Goal: Information Seeking & Learning: Learn about a topic

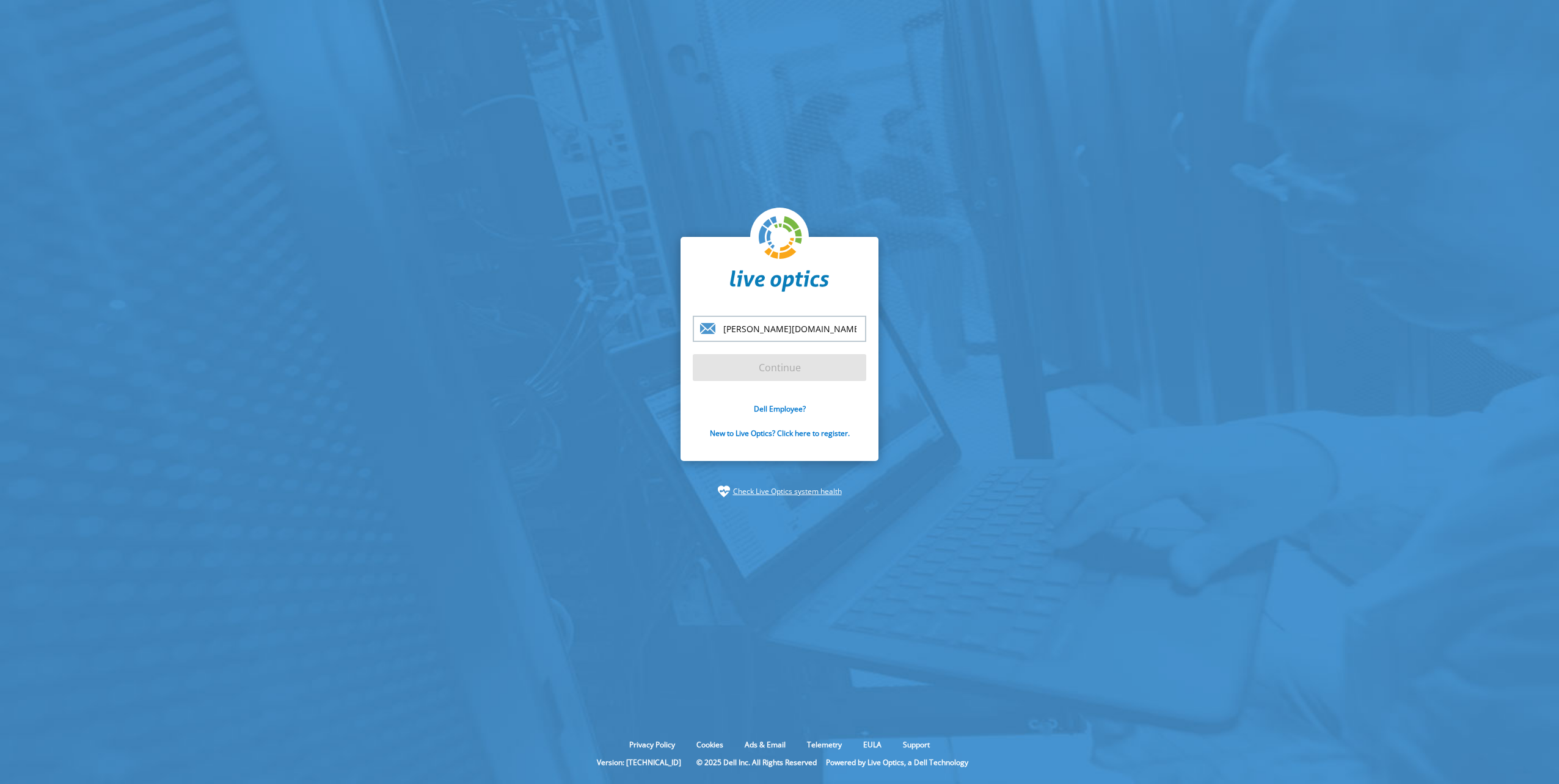
type input "[PERSON_NAME][EMAIL_ADDRESS][PERSON_NAME][DOMAIN_NAME]"
click at [692, 354] on input "Continue" at bounding box center [779, 367] width 173 height 27
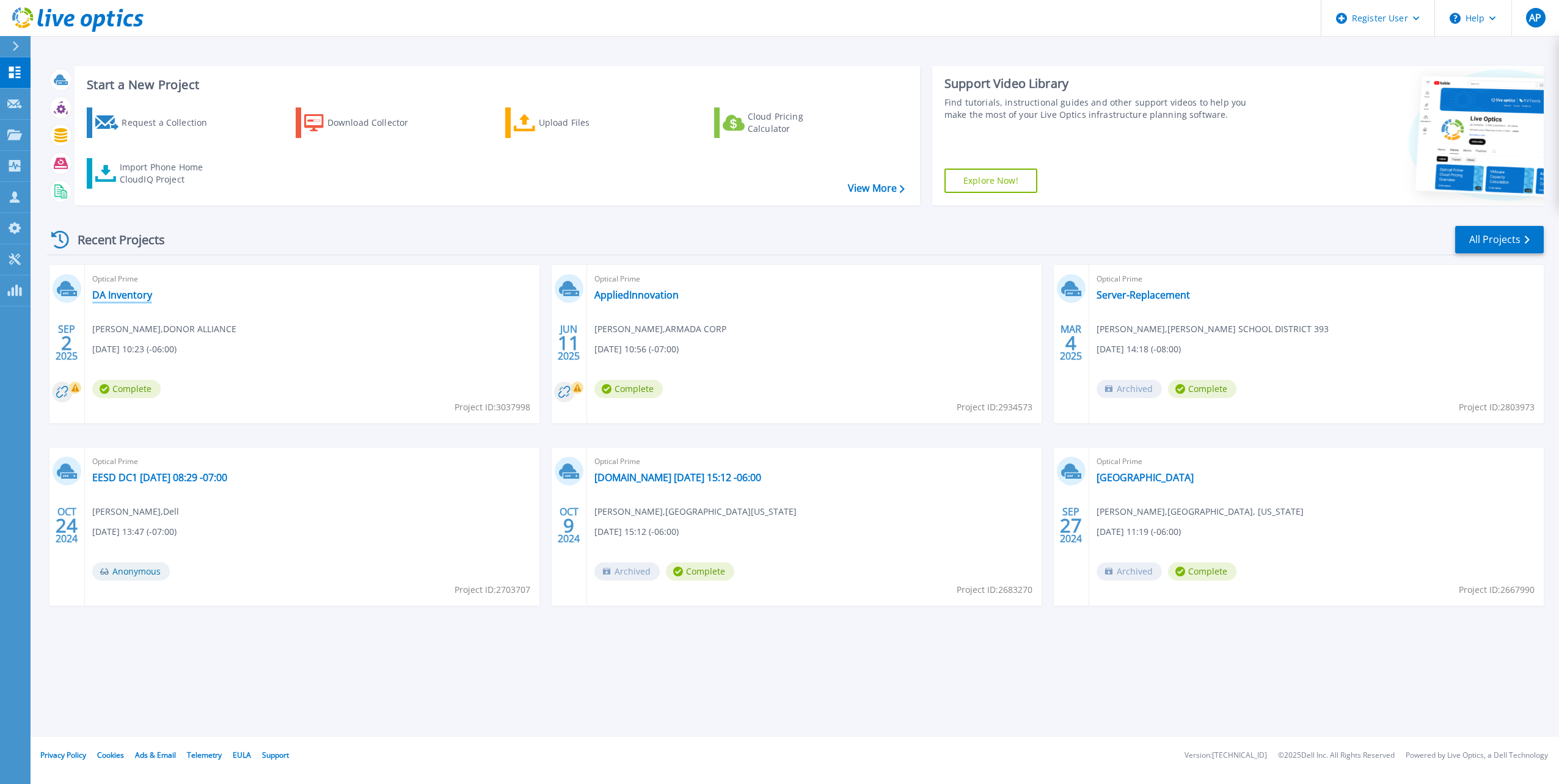
click at [122, 293] on link "DA Inventory" at bounding box center [122, 294] width 60 height 12
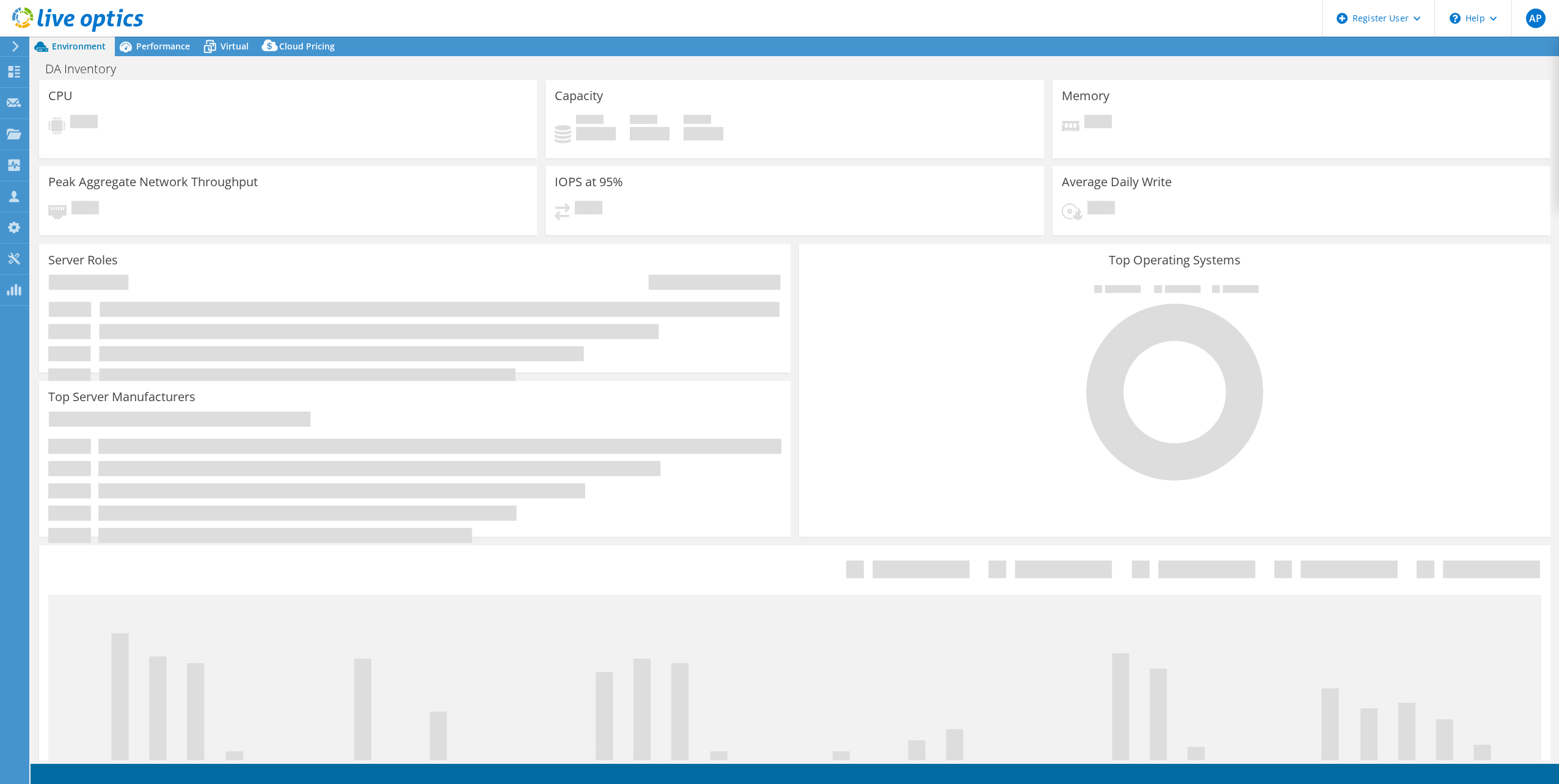
select select "USD"
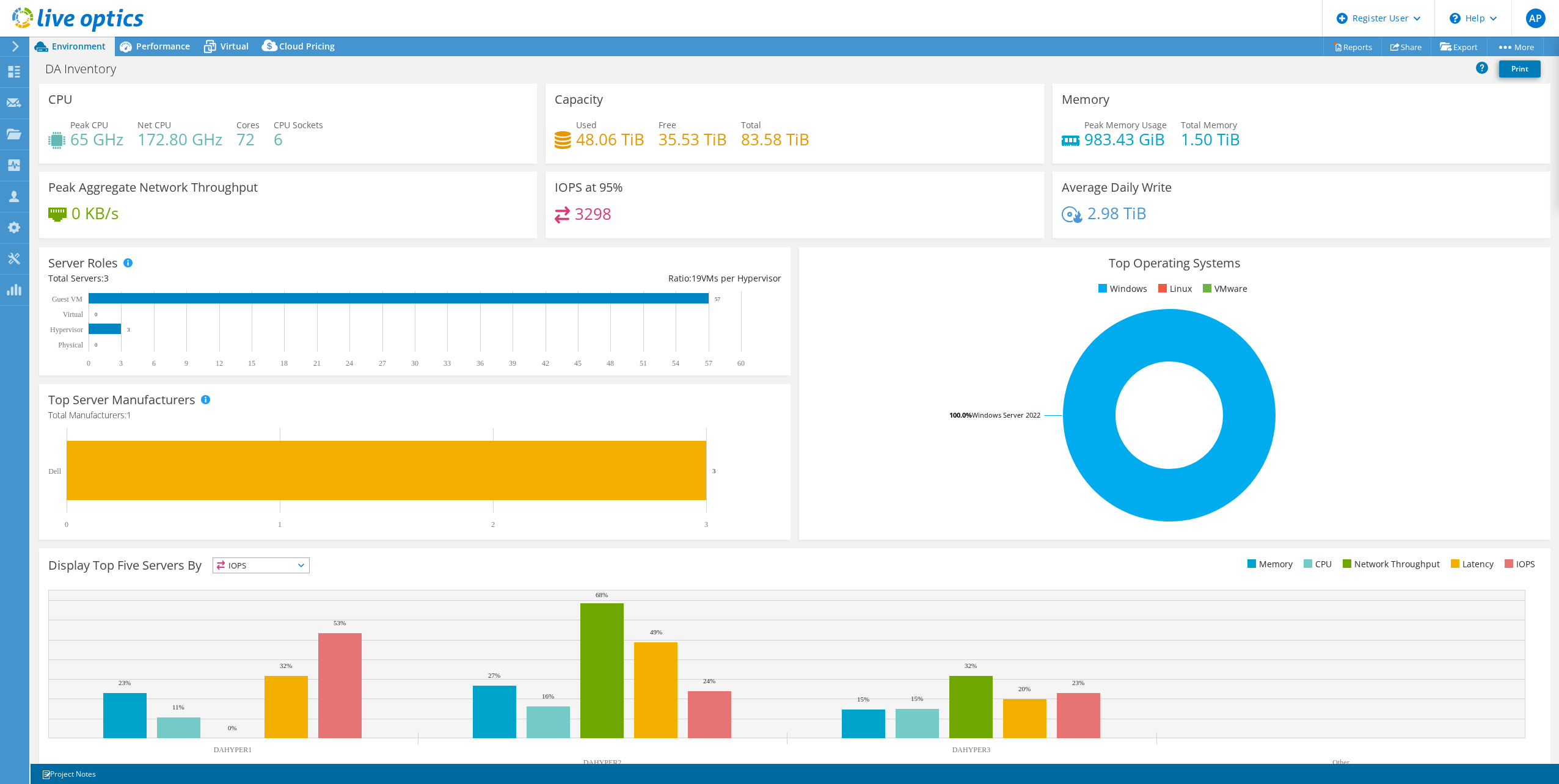
click at [958, 373] on rect at bounding box center [1168, 414] width 722 height 214
click at [174, 49] on span "Performance" at bounding box center [163, 46] width 54 height 12
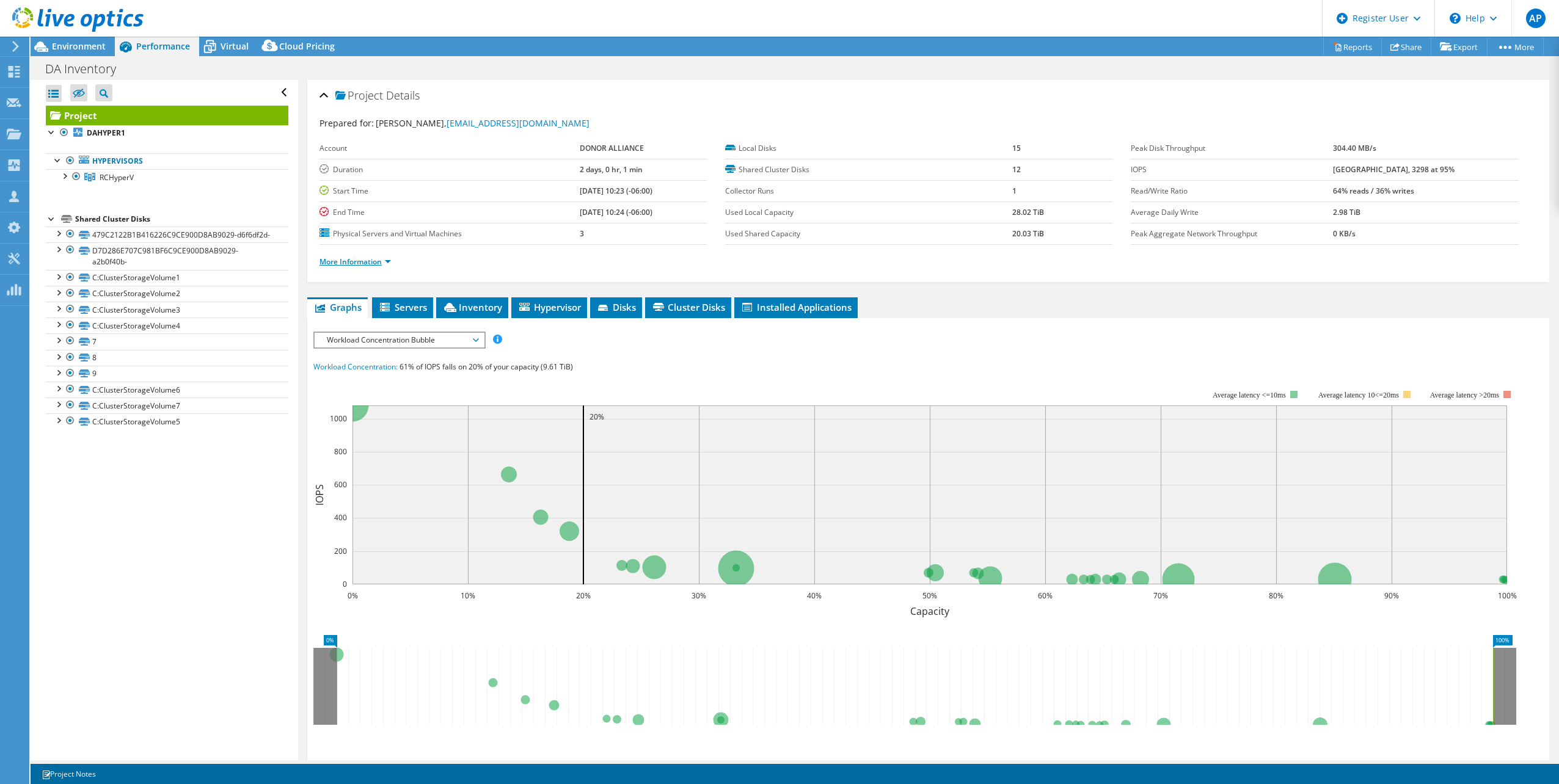
click at [360, 260] on link "More Information" at bounding box center [355, 261] width 72 height 10
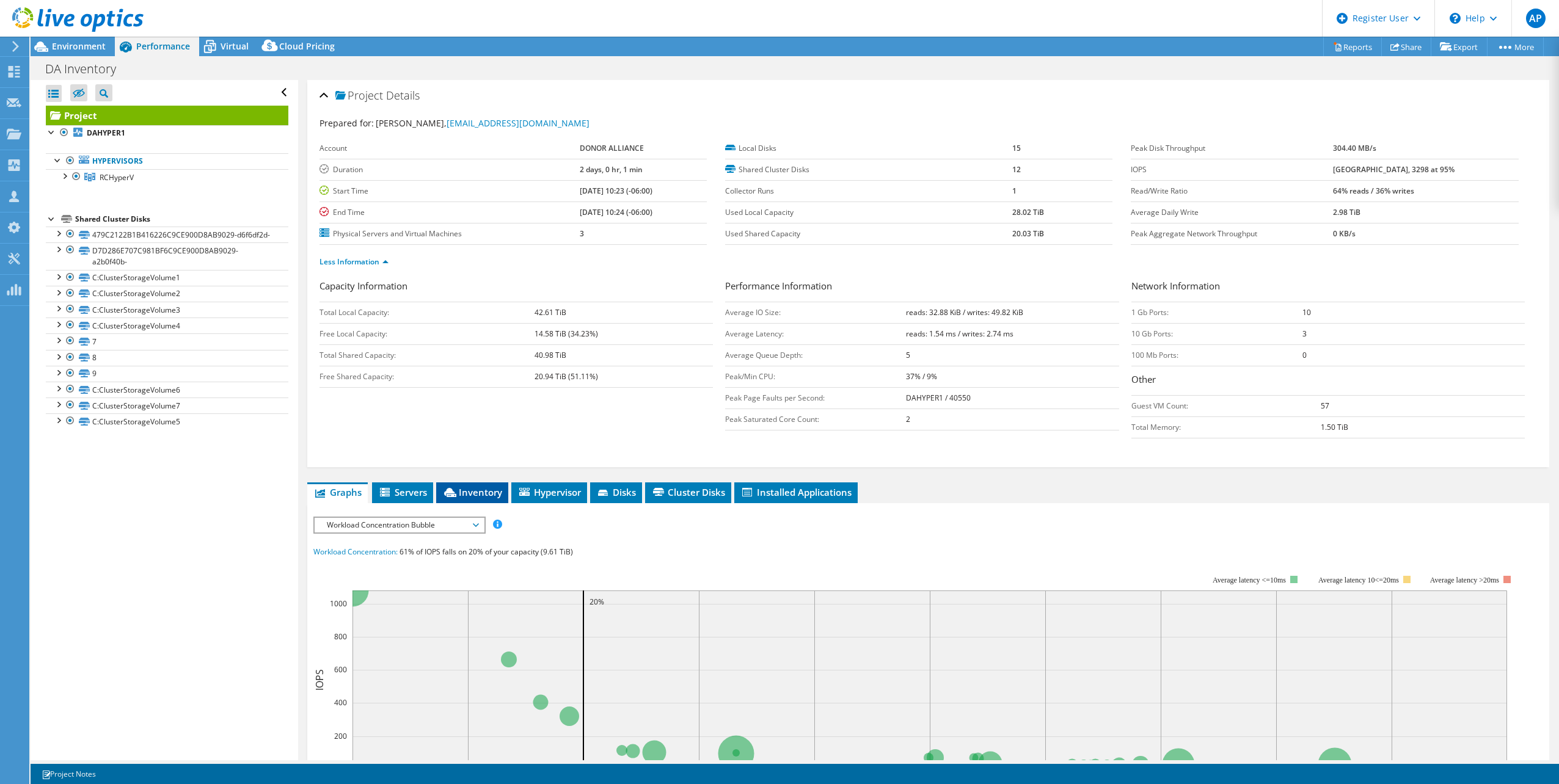
click at [479, 485] on li "Inventory" at bounding box center [472, 492] width 72 height 21
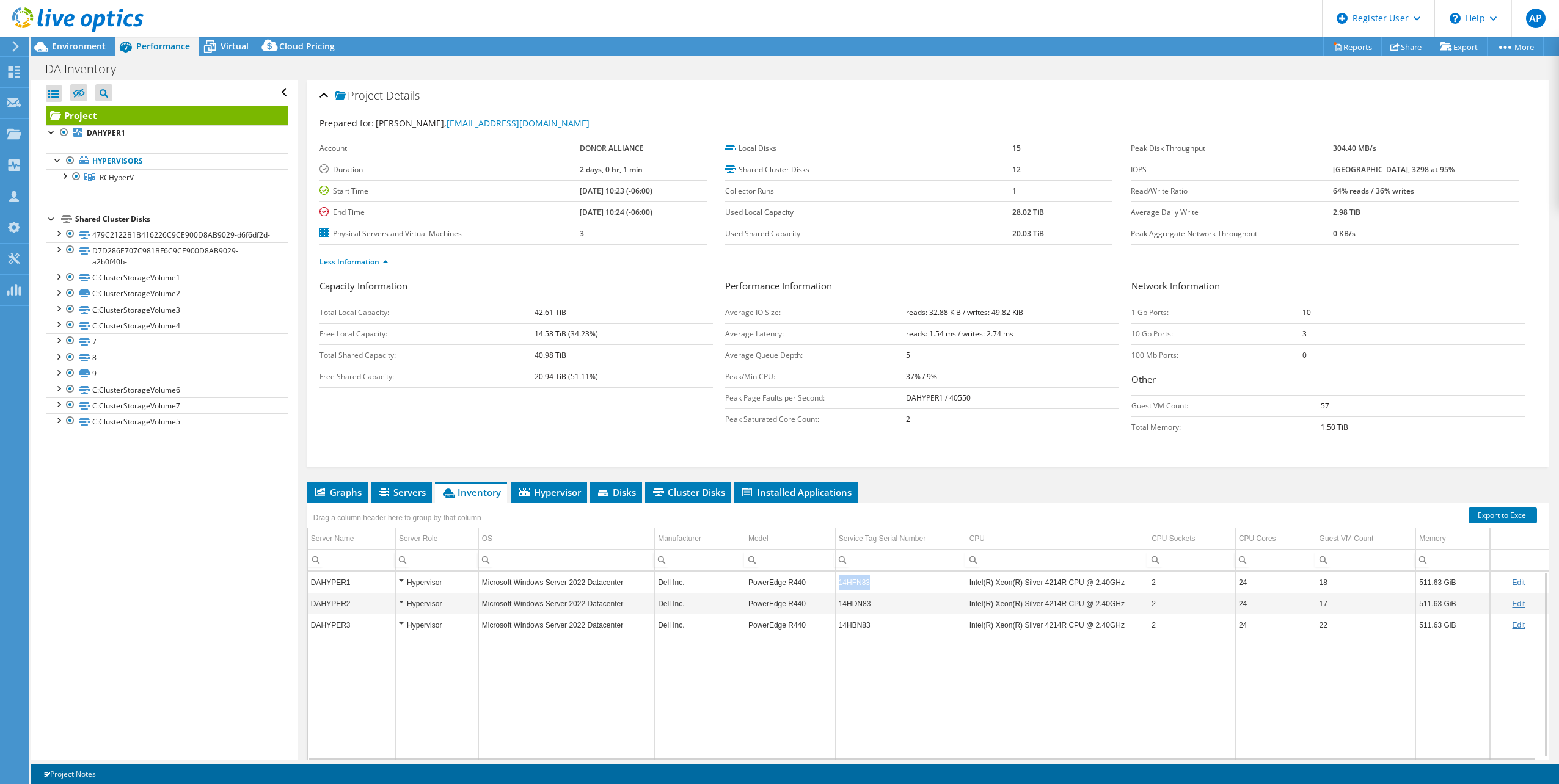
copy tr "14HFN83"
drag, startPoint x: 865, startPoint y: 584, endPoint x: 828, endPoint y: 583, distance: 37.0
click at [828, 583] on tr "DAHYPER1 Hypervisor Microsoft Windows Server 2022 Datacenter Dell Inc. PowerEdg…" at bounding box center [928, 582] width 1241 height 21
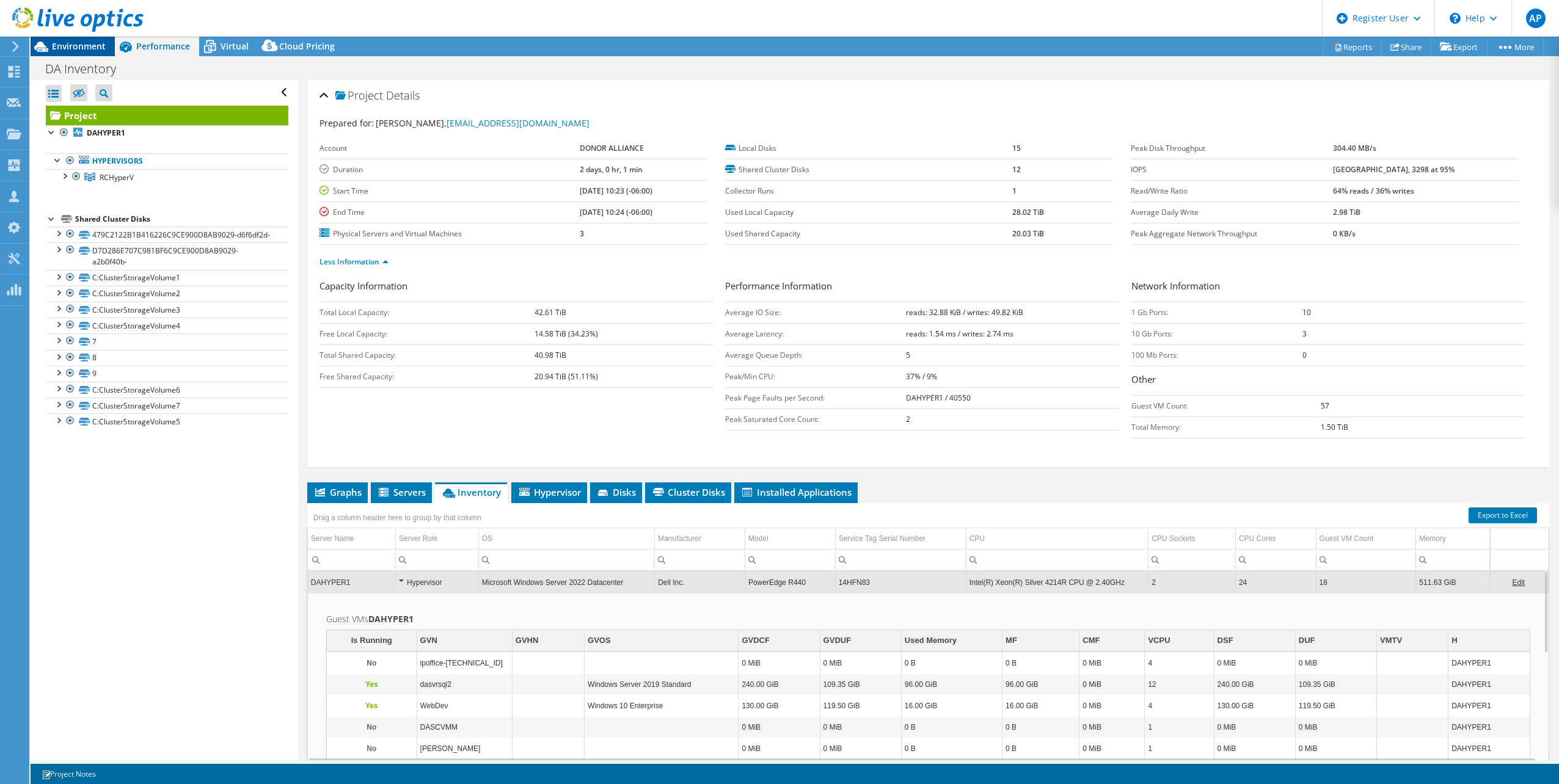
click at [85, 46] on span "Environment" at bounding box center [79, 46] width 54 height 12
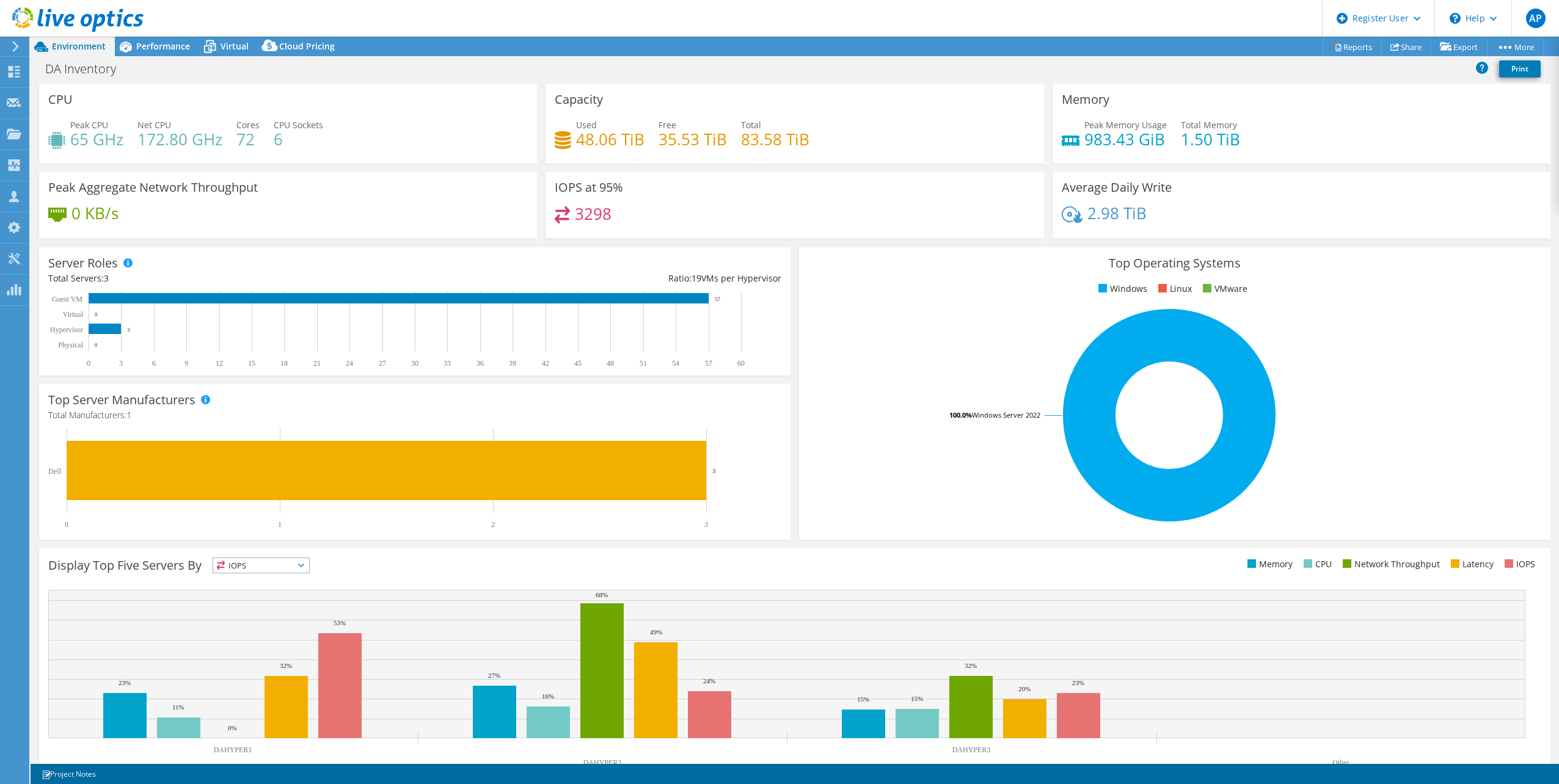
drag, startPoint x: 947, startPoint y: 293, endPoint x: 699, endPoint y: 233, distance: 255.2
click at [947, 293] on ul "Windows Linux VMware" at bounding box center [1174, 289] width 733 height 14
click at [162, 43] on span "Performance" at bounding box center [163, 46] width 54 height 12
